Goal: Information Seeking & Learning: Learn about a topic

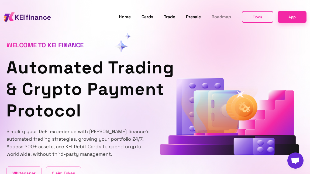
click at [221, 17] on span "Roadmap" at bounding box center [220, 17] width 19 height 6
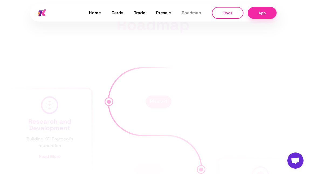
scroll to position [2471, 0]
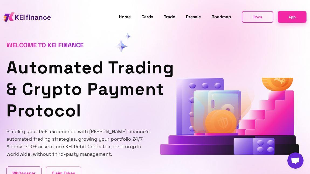
click at [24, 173] on span "Whitepaper" at bounding box center [23, 173] width 23 height 7
